Goal: Transaction & Acquisition: Purchase product/service

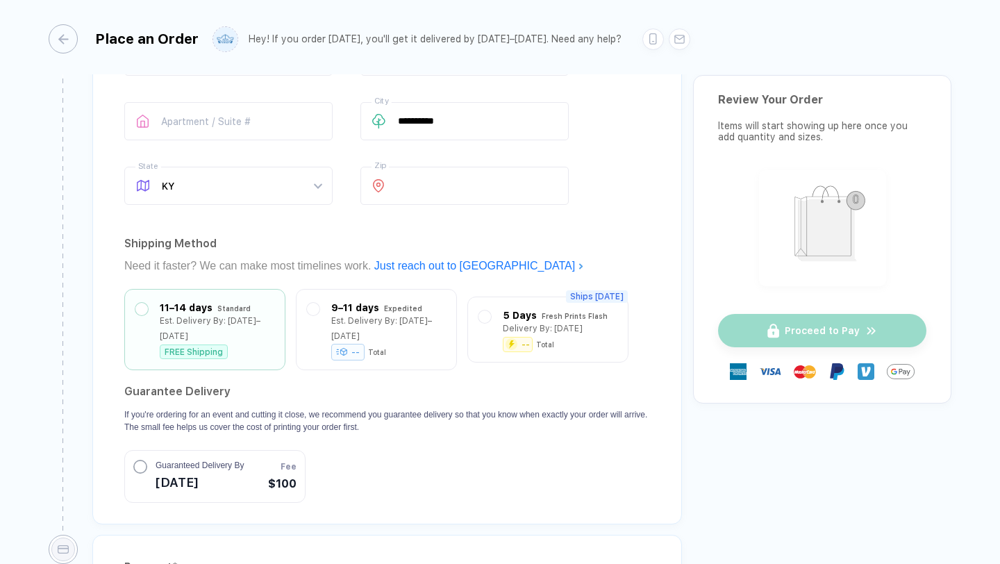
scroll to position [1111, 0]
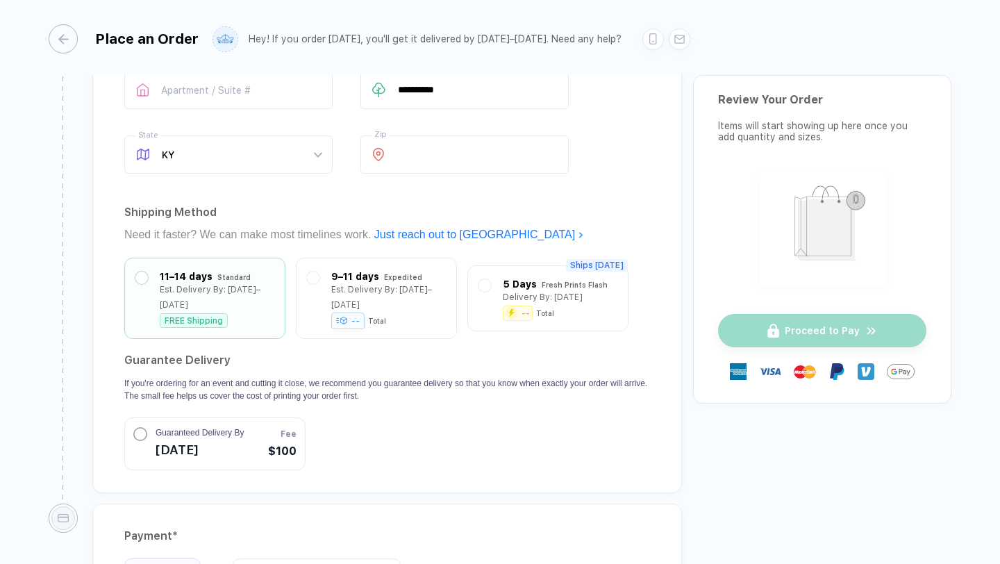
click at [138, 428] on circle "button" at bounding box center [140, 434] width 12 height 12
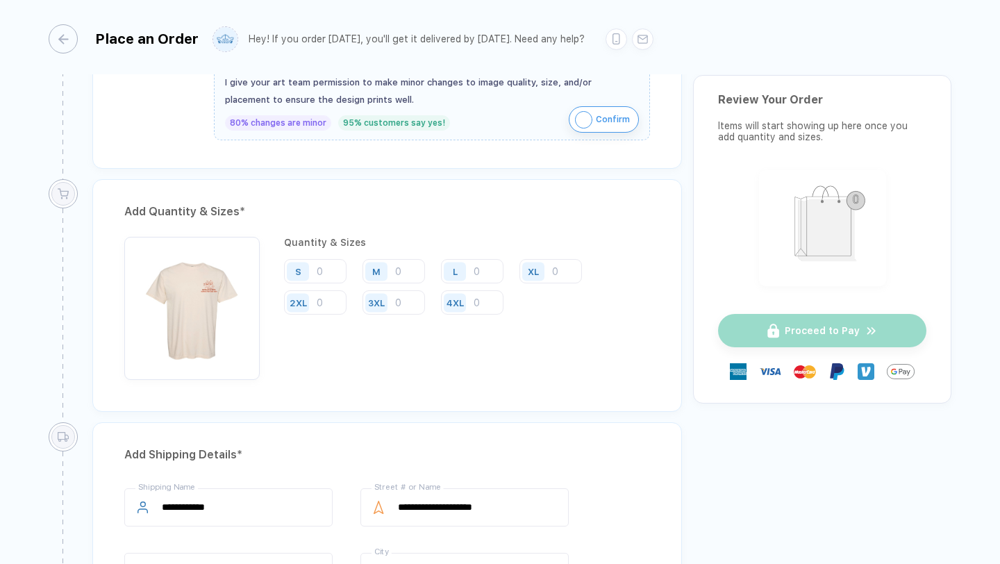
scroll to position [1074, 0]
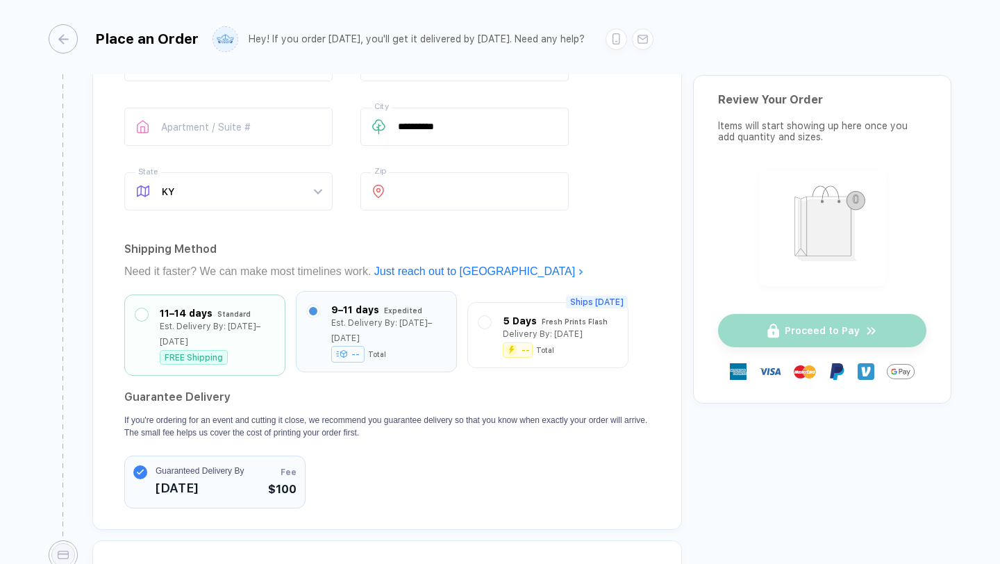
click at [318, 312] on label at bounding box center [313, 311] width 12 height 12
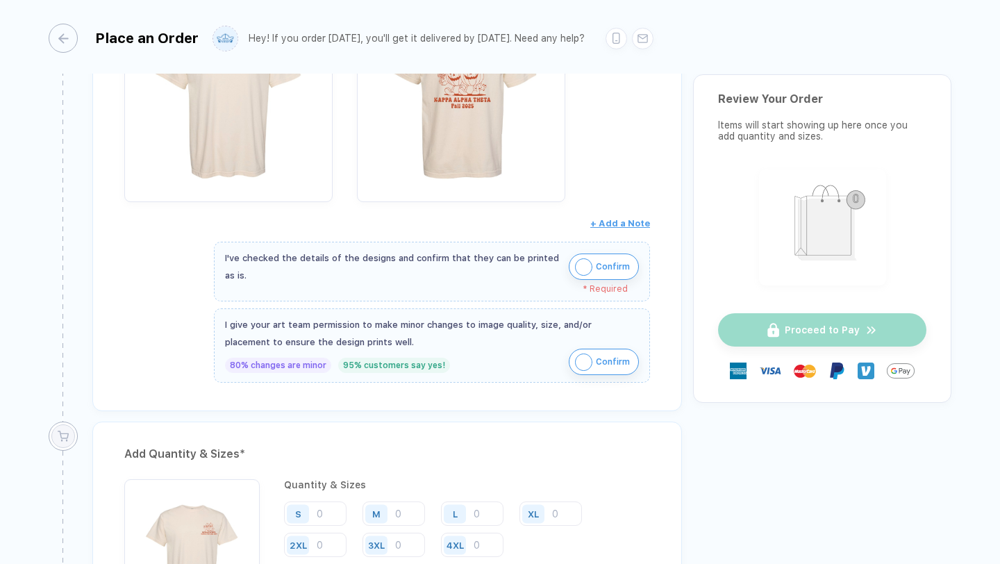
scroll to position [387, 0]
click at [582, 269] on img "button" at bounding box center [583, 266] width 17 height 17
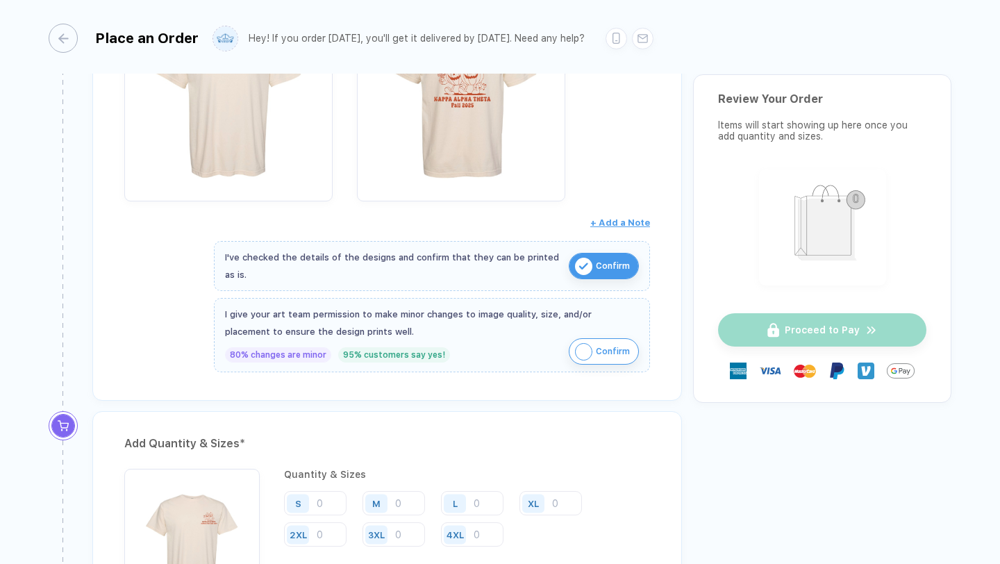
click at [578, 349] on img "button" at bounding box center [583, 351] width 17 height 17
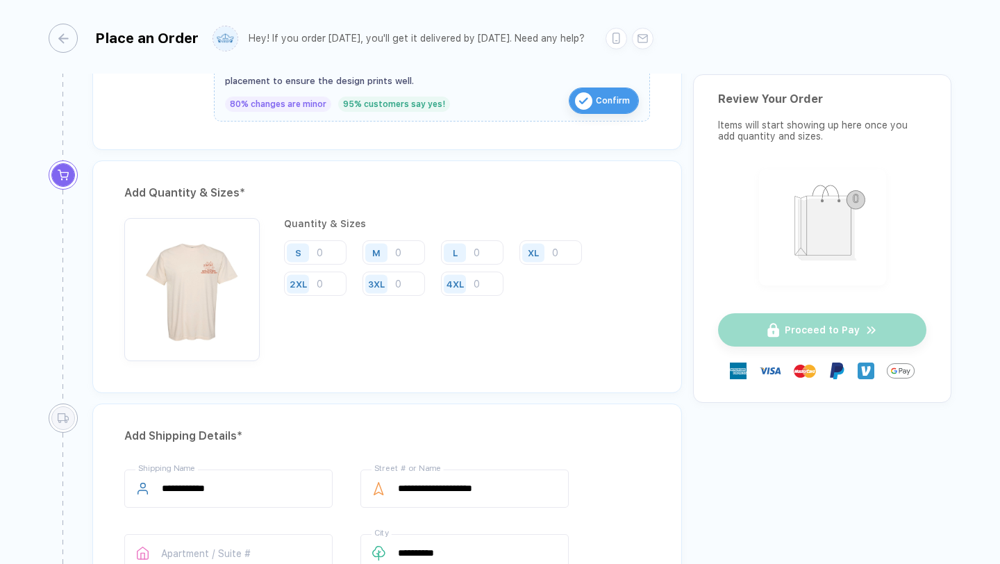
scroll to position [639, 0]
click at [325, 246] on input "number" at bounding box center [315, 251] width 62 height 24
click at [401, 255] on input "number" at bounding box center [393, 251] width 62 height 24
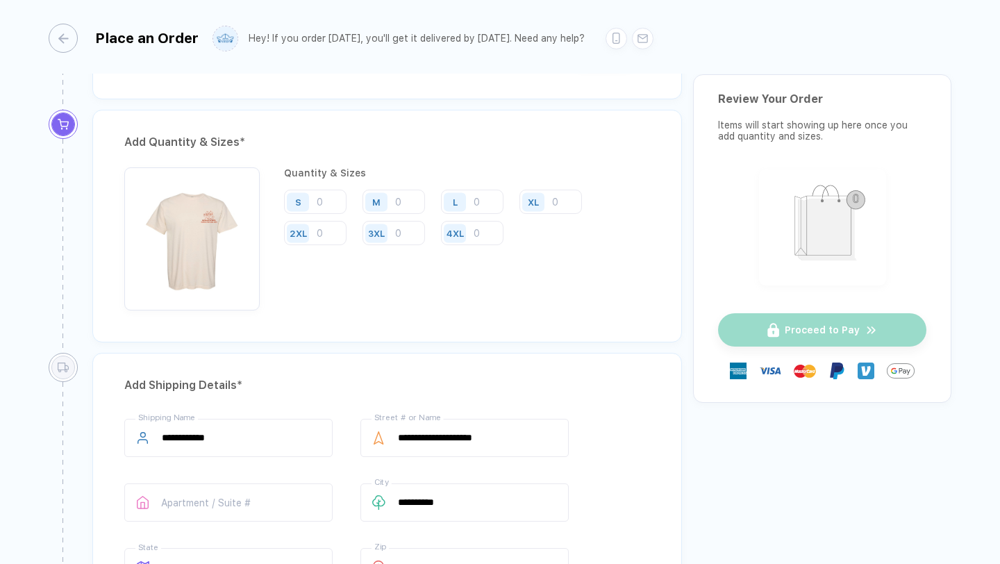
scroll to position [690, 0]
click at [408, 201] on input "number" at bounding box center [393, 199] width 62 height 24
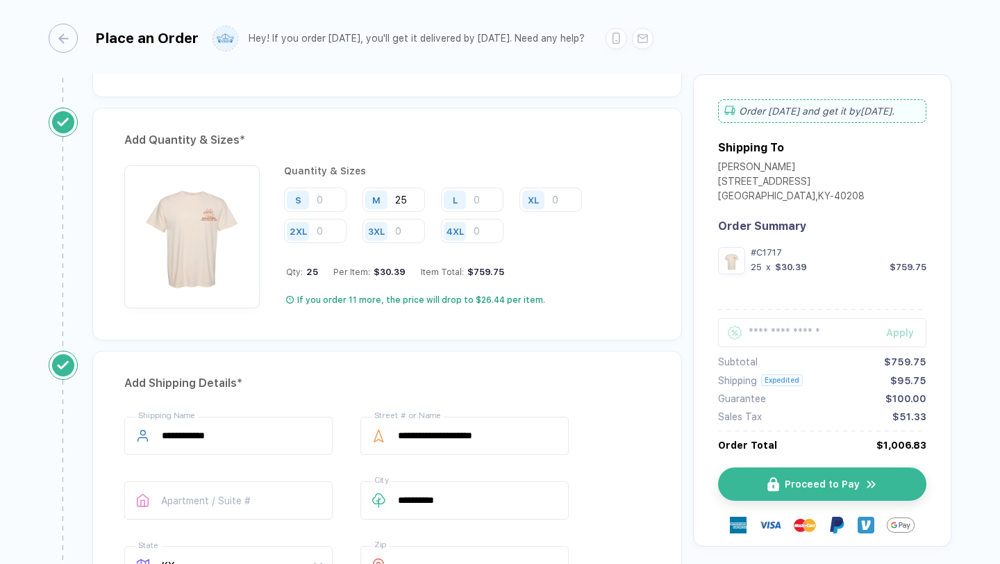
type input "25"
click at [324, 196] on input "number" at bounding box center [315, 199] width 62 height 24
type input "11"
click at [412, 201] on input "25" at bounding box center [393, 199] width 62 height 24
type input "23"
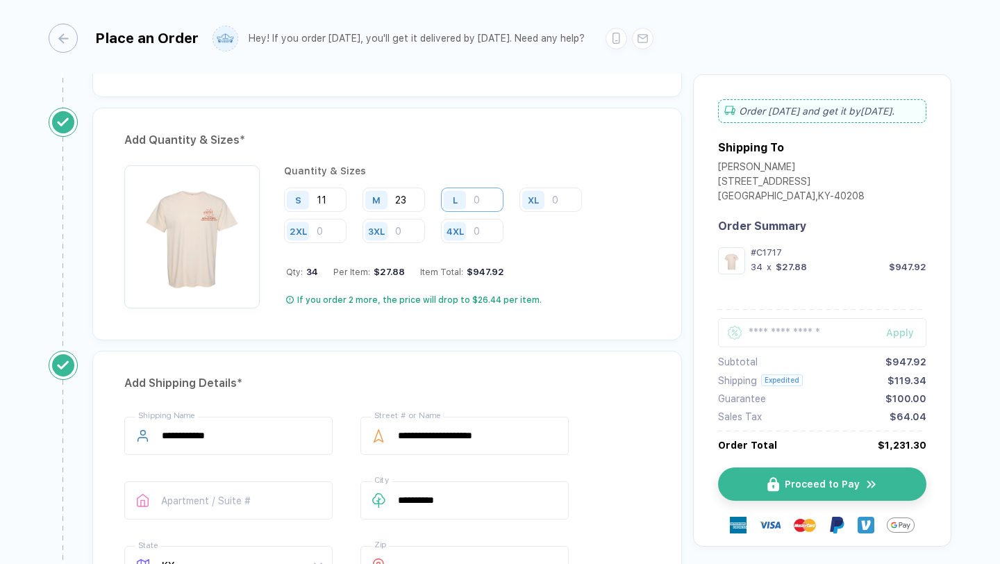
click at [483, 193] on input "number" at bounding box center [472, 199] width 62 height 24
type input "6"
click at [551, 197] on input "number" at bounding box center [550, 199] width 62 height 24
type input "4"
click at [324, 223] on input "number" at bounding box center [315, 231] width 62 height 24
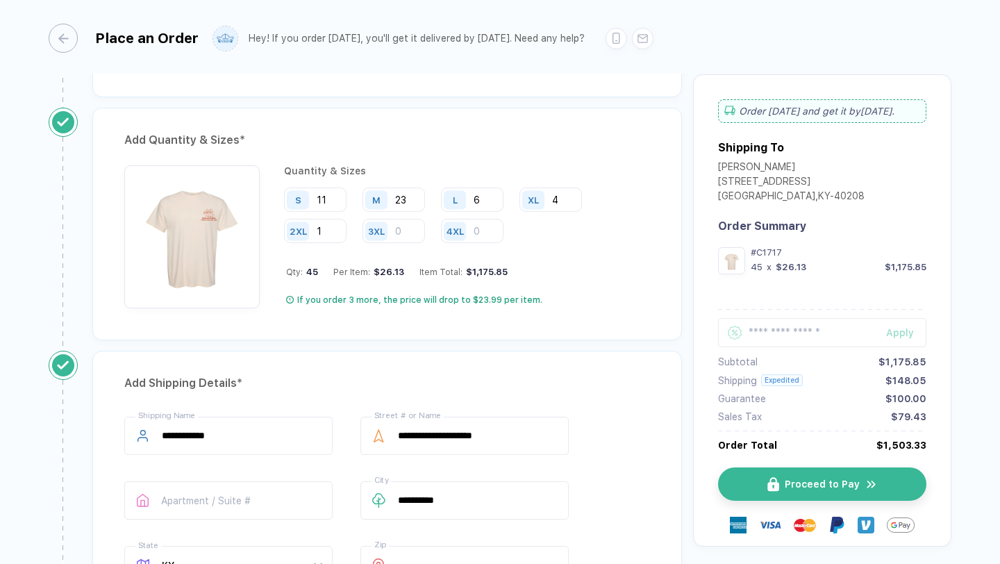
type input "1"
click at [321, 263] on div "Quantity & Sizes S 11 M 23 L 6 XL 4 2XL 1 3XL 4XL Qty: 45 Per Item: $26.13 Item…" at bounding box center [467, 236] width 366 height 143
click at [410, 194] on input "23" at bounding box center [393, 199] width 62 height 24
type input "2"
type input "30"
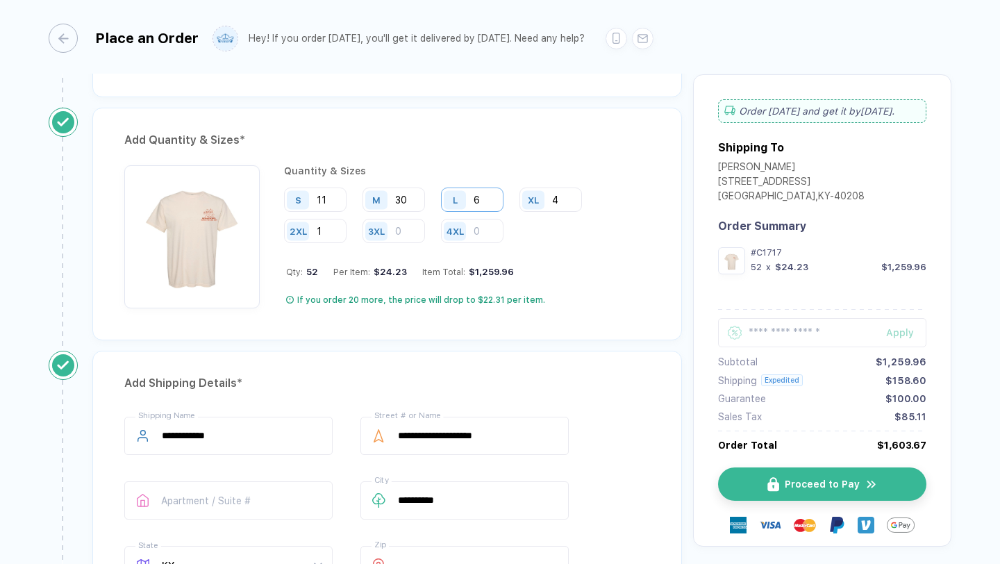
click at [488, 199] on input "6" at bounding box center [472, 199] width 62 height 24
type input "10"
click at [571, 199] on input "4" at bounding box center [550, 199] width 62 height 24
type input "8"
click at [530, 339] on div "Add Quantity & Sizes * Quantity & Sizes S 11 M 30 L 10 XL 8 2XL 1 3XL 4XL Qty: …" at bounding box center [387, 229] width 611 height 243
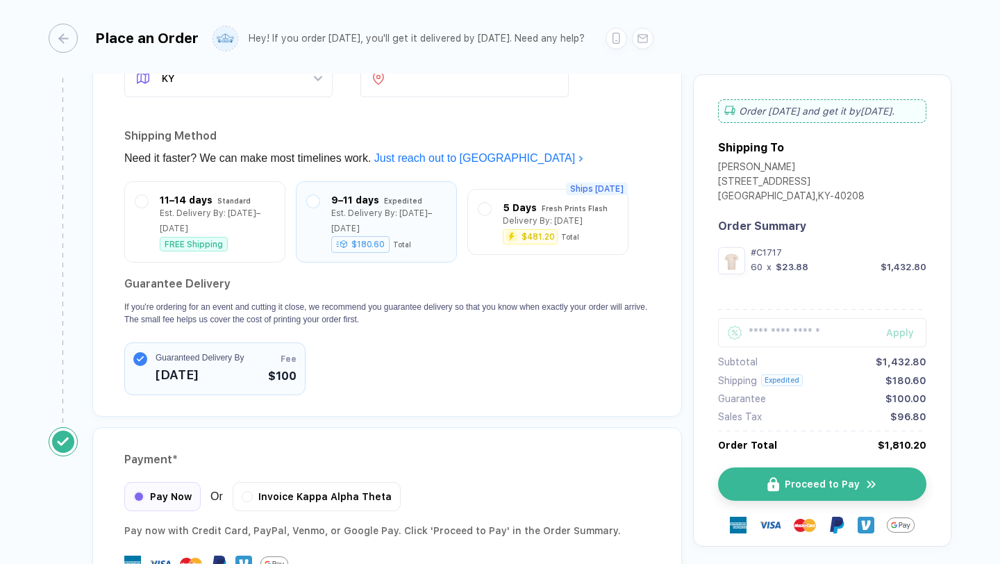
scroll to position [1280, 0]
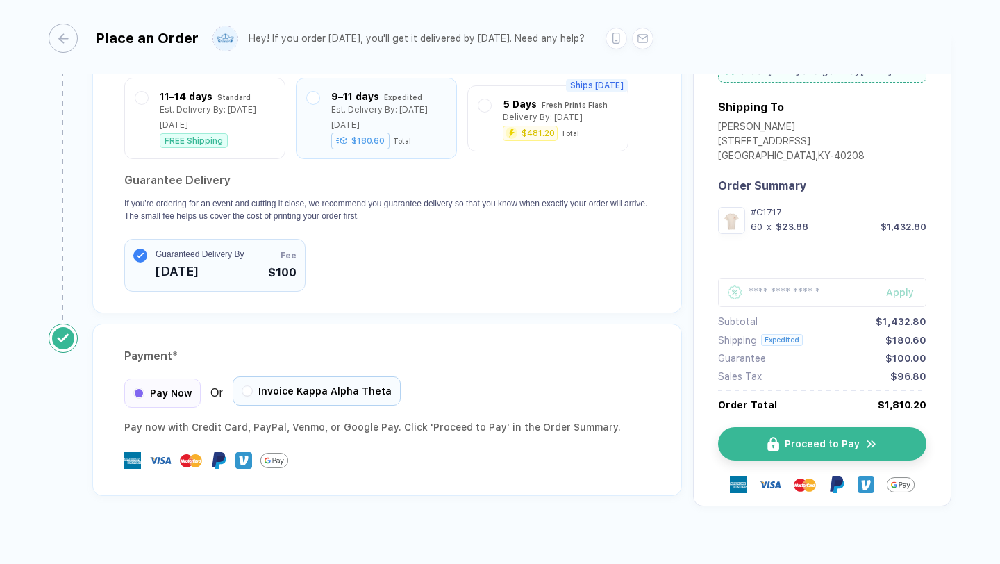
click at [245, 387] on button "button" at bounding box center [247, 391] width 8 height 8
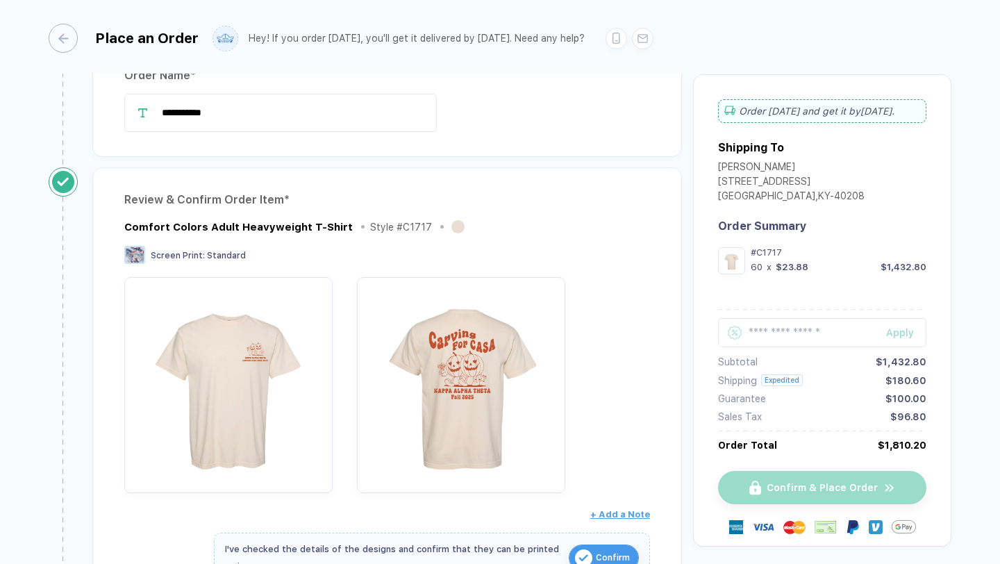
scroll to position [0, 0]
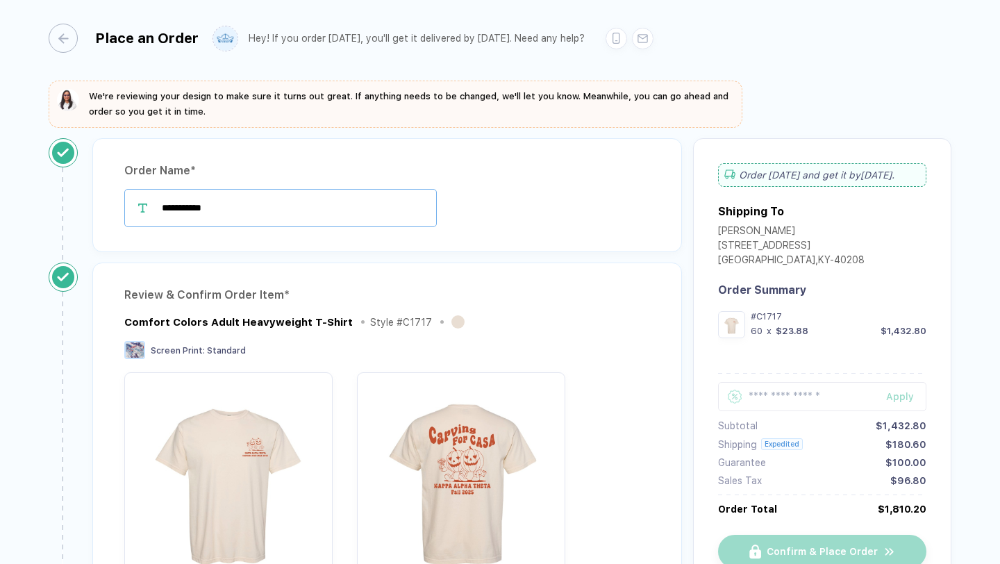
click at [236, 203] on input "**********" at bounding box center [280, 208] width 312 height 38
type input "**********"
click at [449, 256] on div "**********" at bounding box center [387, 200] width 611 height 124
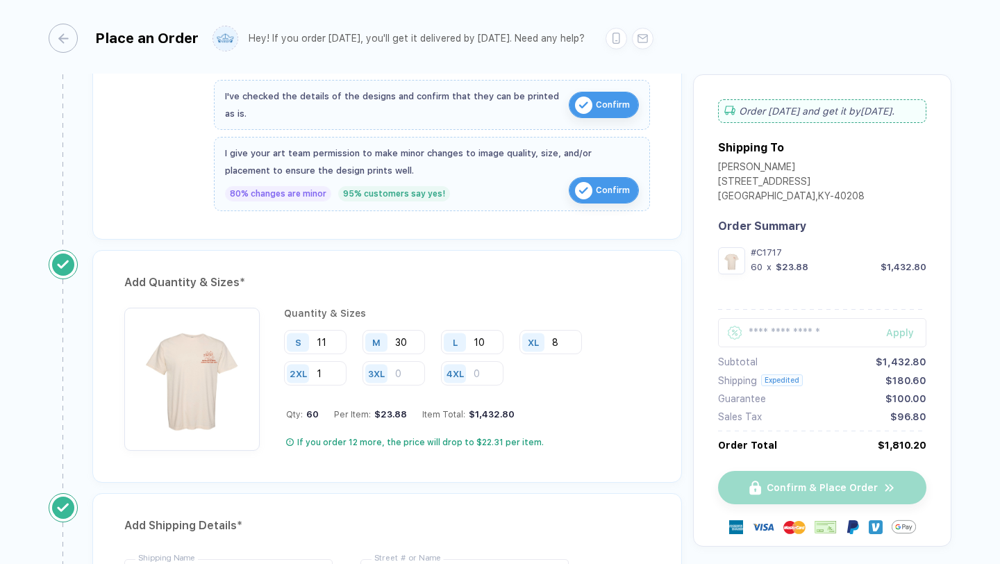
scroll to position [549, 0]
click at [600, 187] on span "Confirm" at bounding box center [613, 189] width 34 height 22
click at [596, 187] on span "Confirm" at bounding box center [613, 189] width 34 height 22
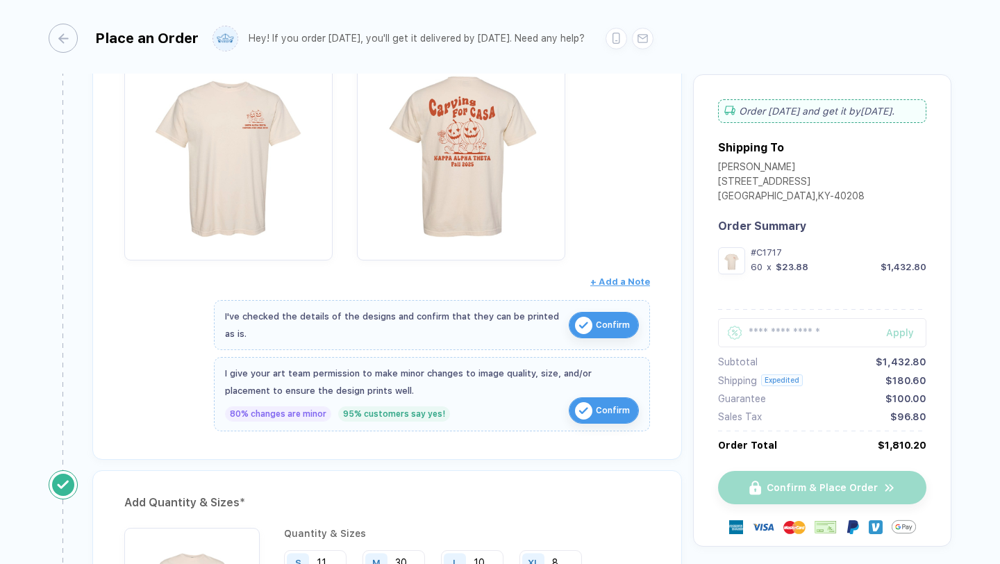
scroll to position [0, 0]
